Goal: Information Seeking & Learning: Learn about a topic

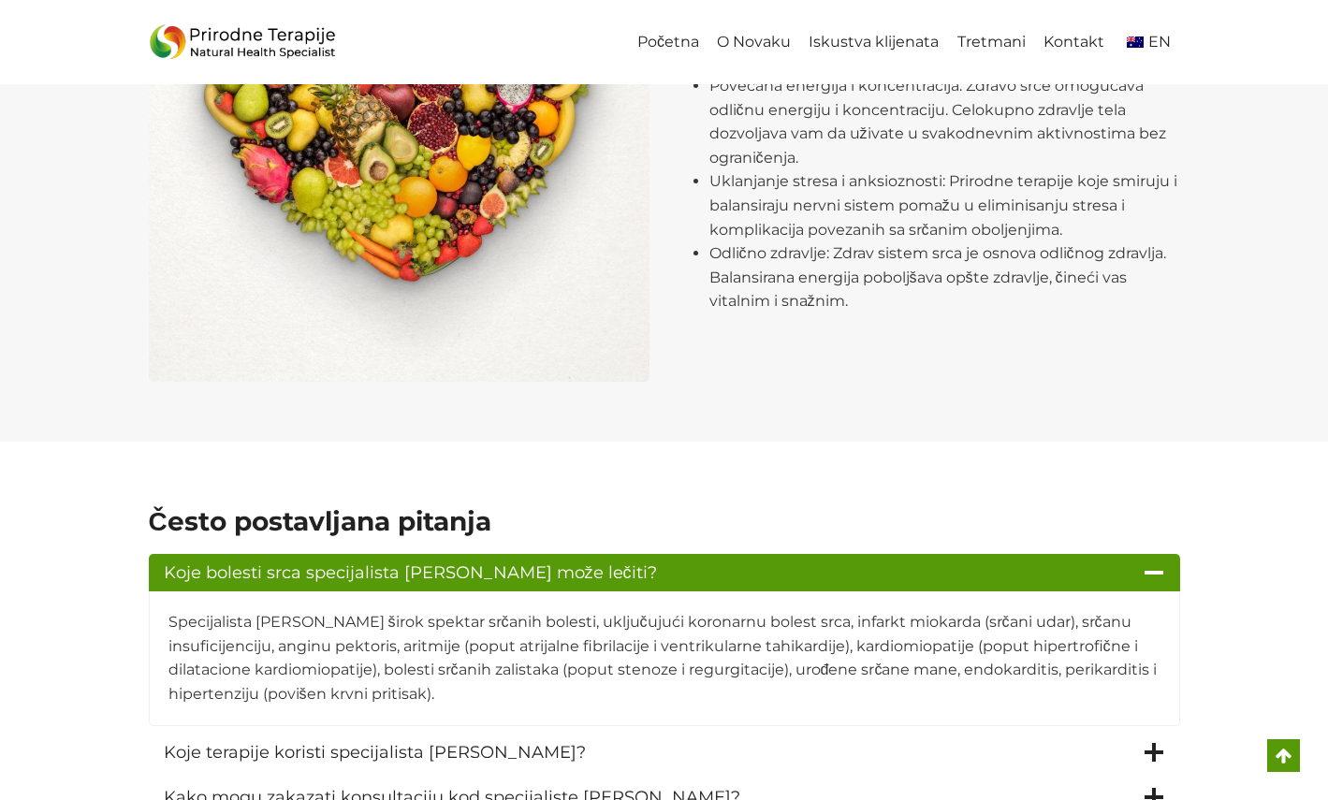
scroll to position [2325, 0]
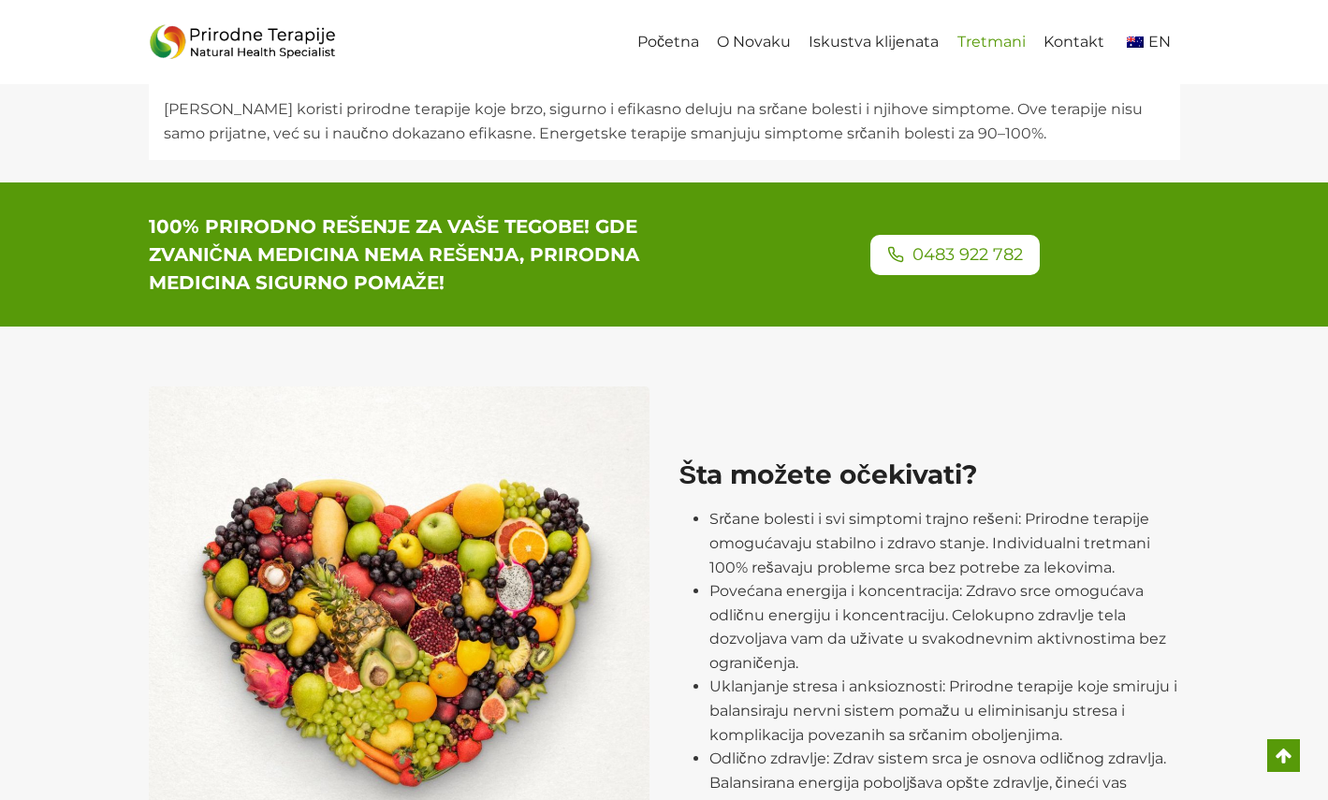
click at [993, 44] on link "Tretmani" at bounding box center [991, 43] width 86 height 42
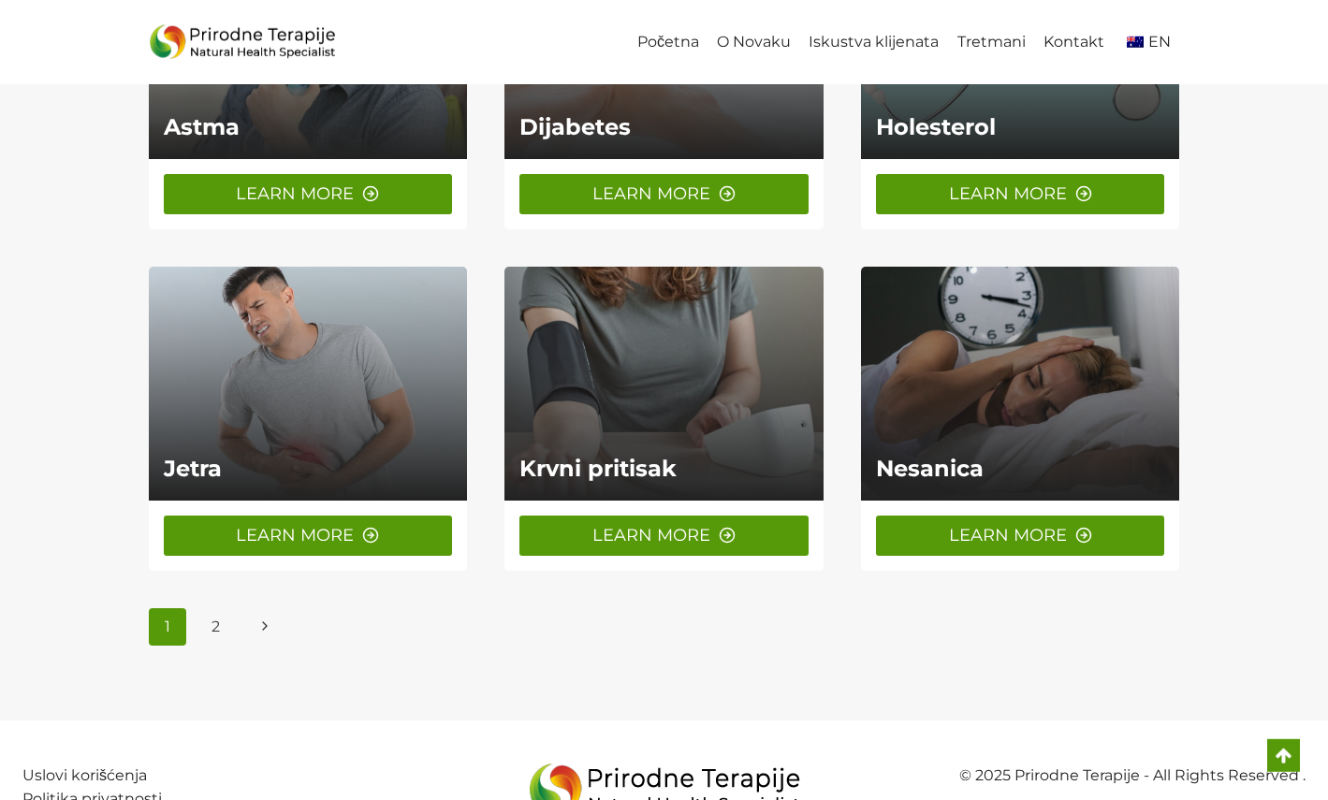
scroll to position [1398, 0]
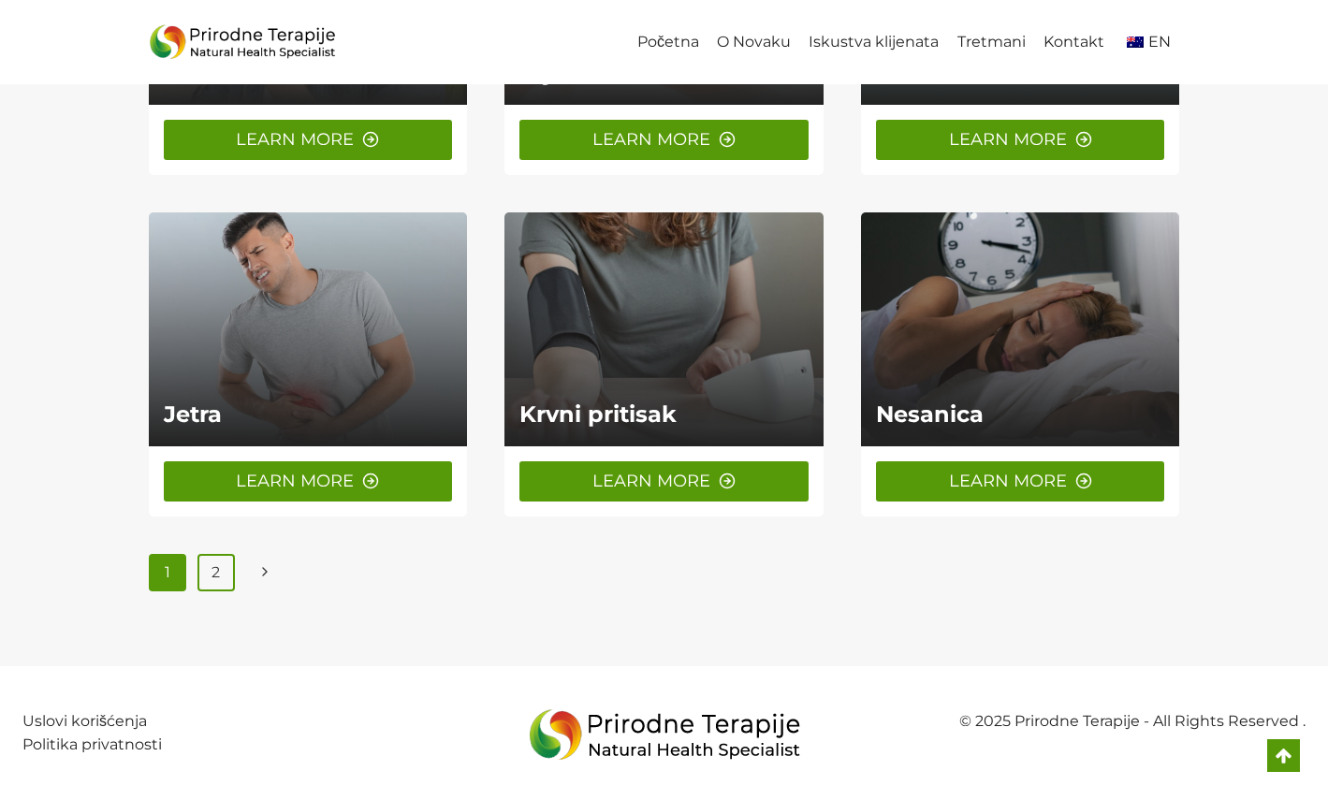
click at [219, 573] on link "2" at bounding box center [215, 572] width 37 height 37
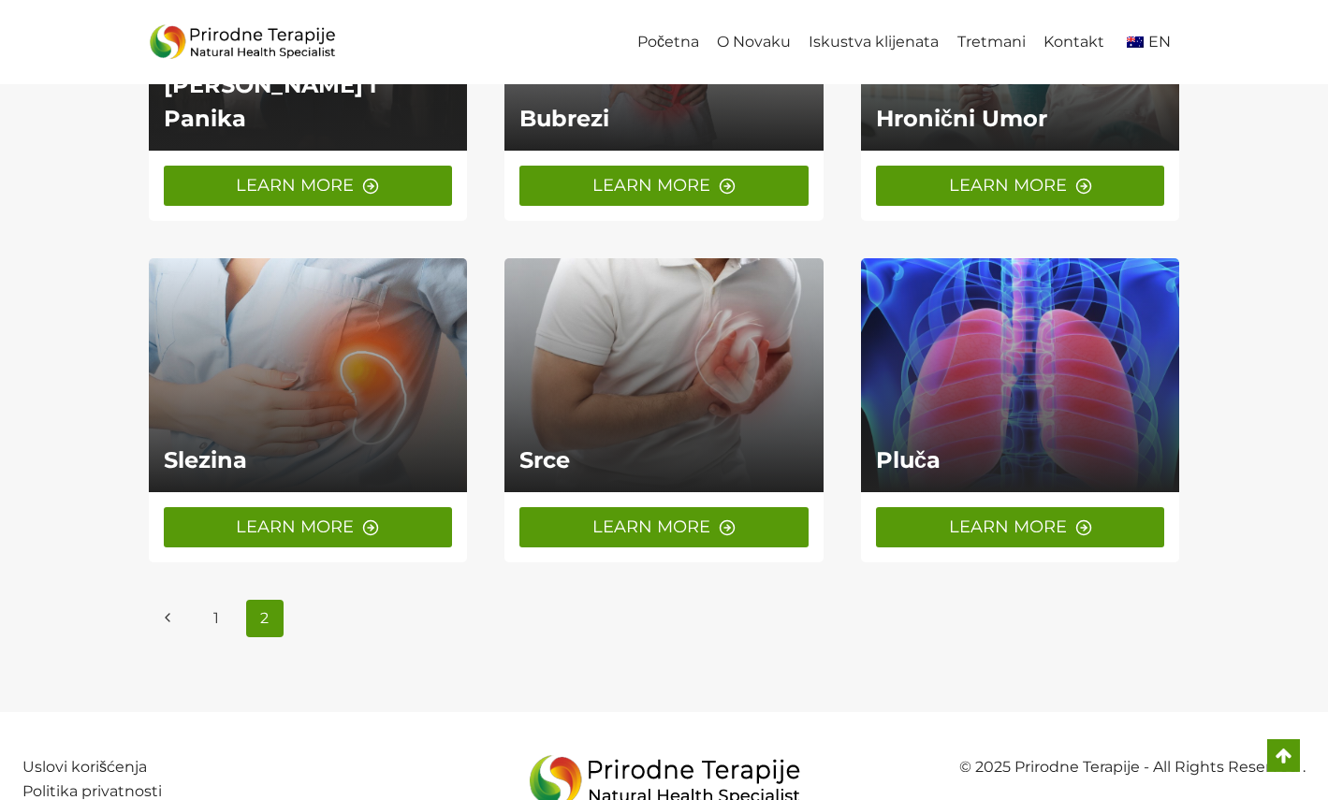
scroll to position [373, 0]
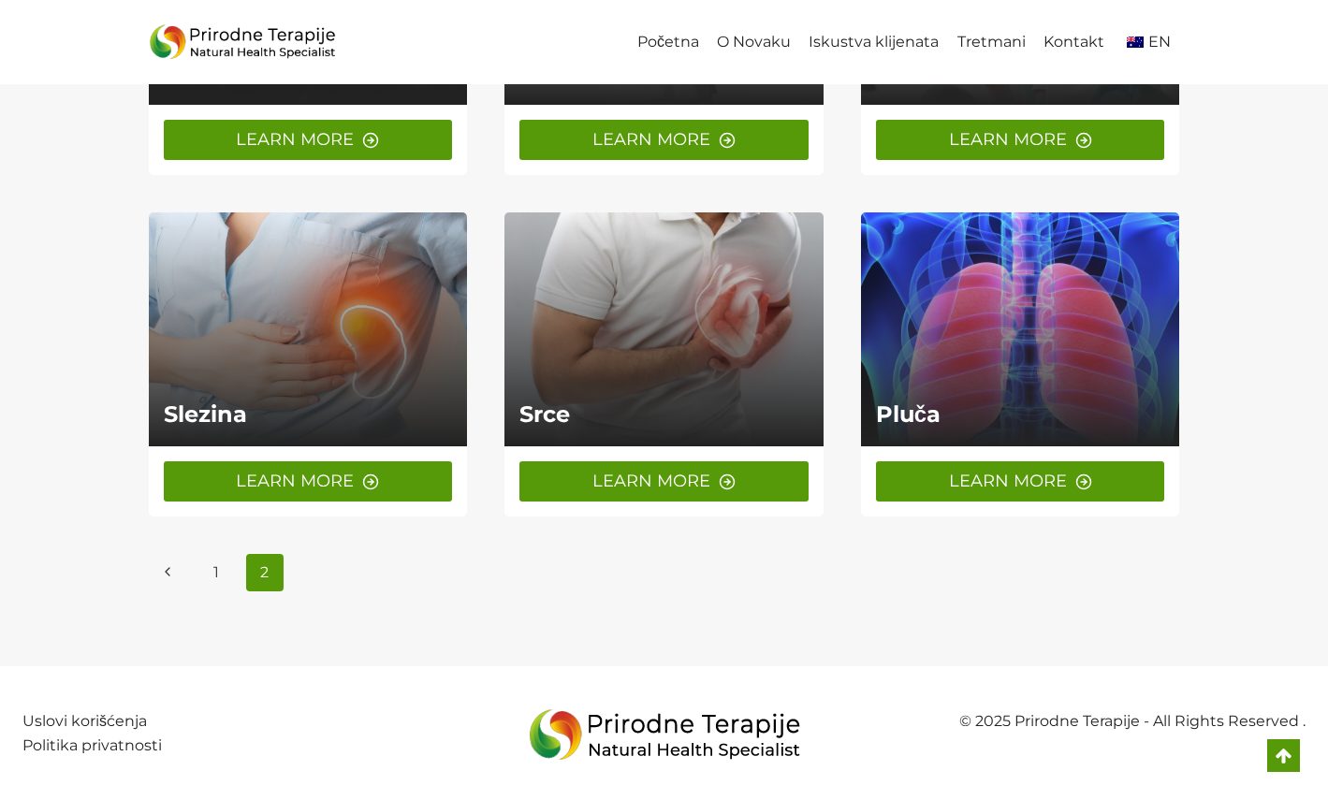
click at [629, 394] on link at bounding box center [664, 329] width 319 height 234
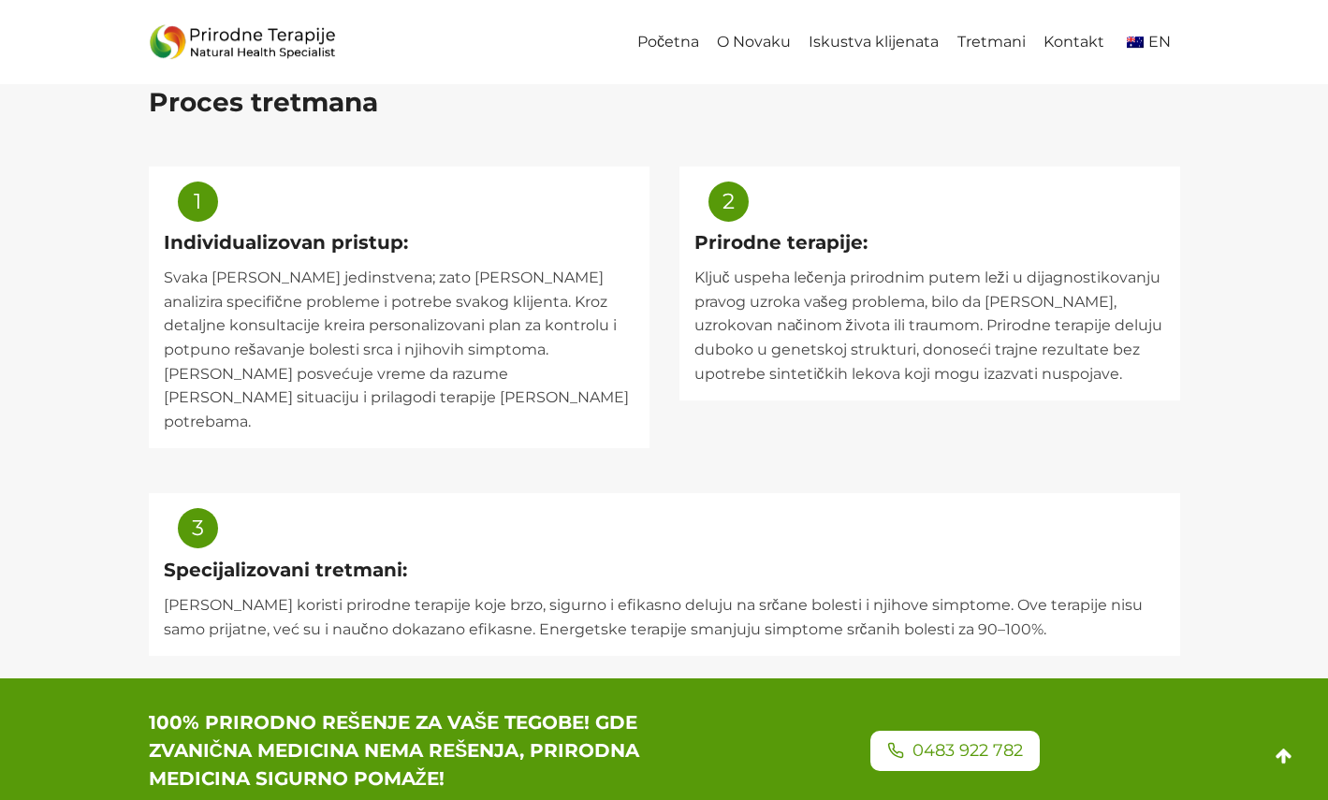
scroll to position [1820, 0]
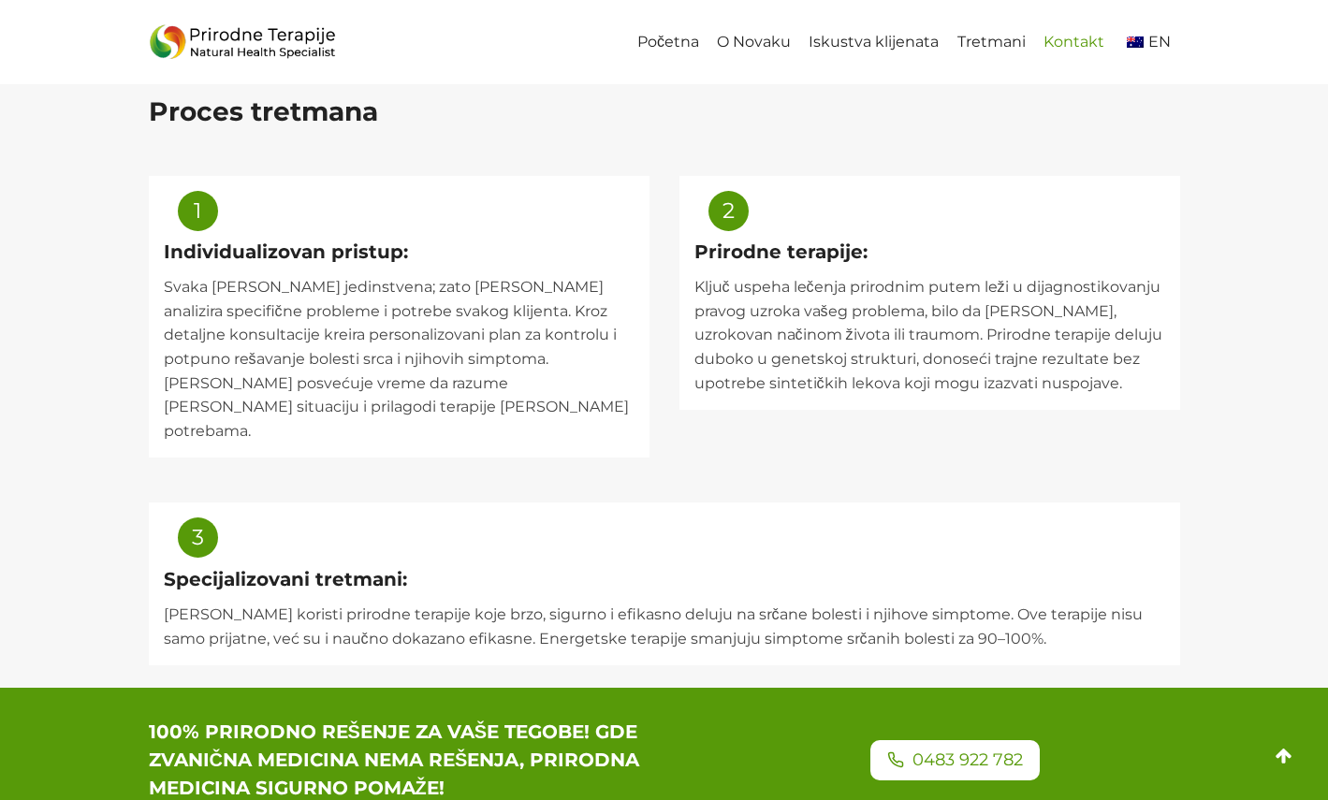
click at [1089, 41] on link "Kontakt" at bounding box center [1073, 43] width 79 height 42
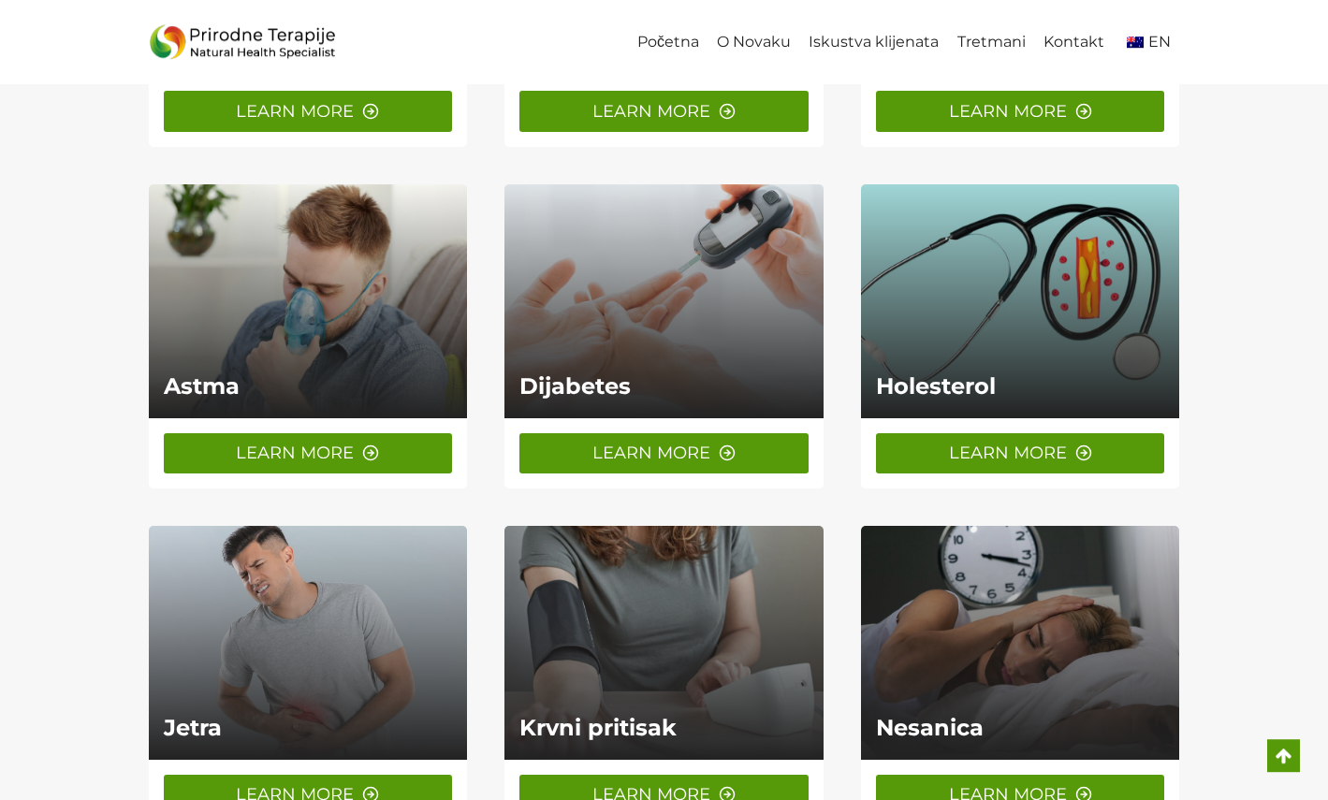
scroll to position [994, 0]
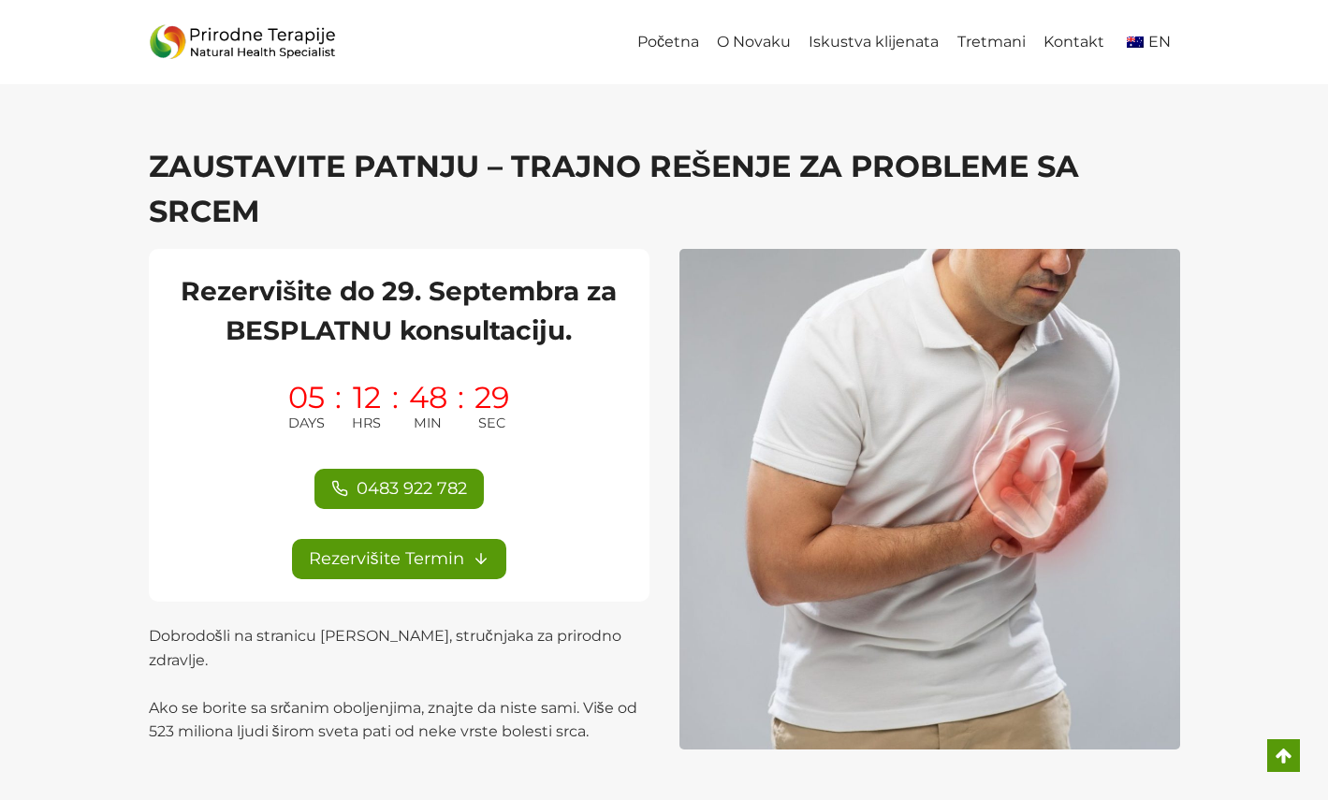
scroll to position [2325, 0]
